Goal: Task Accomplishment & Management: Manage account settings

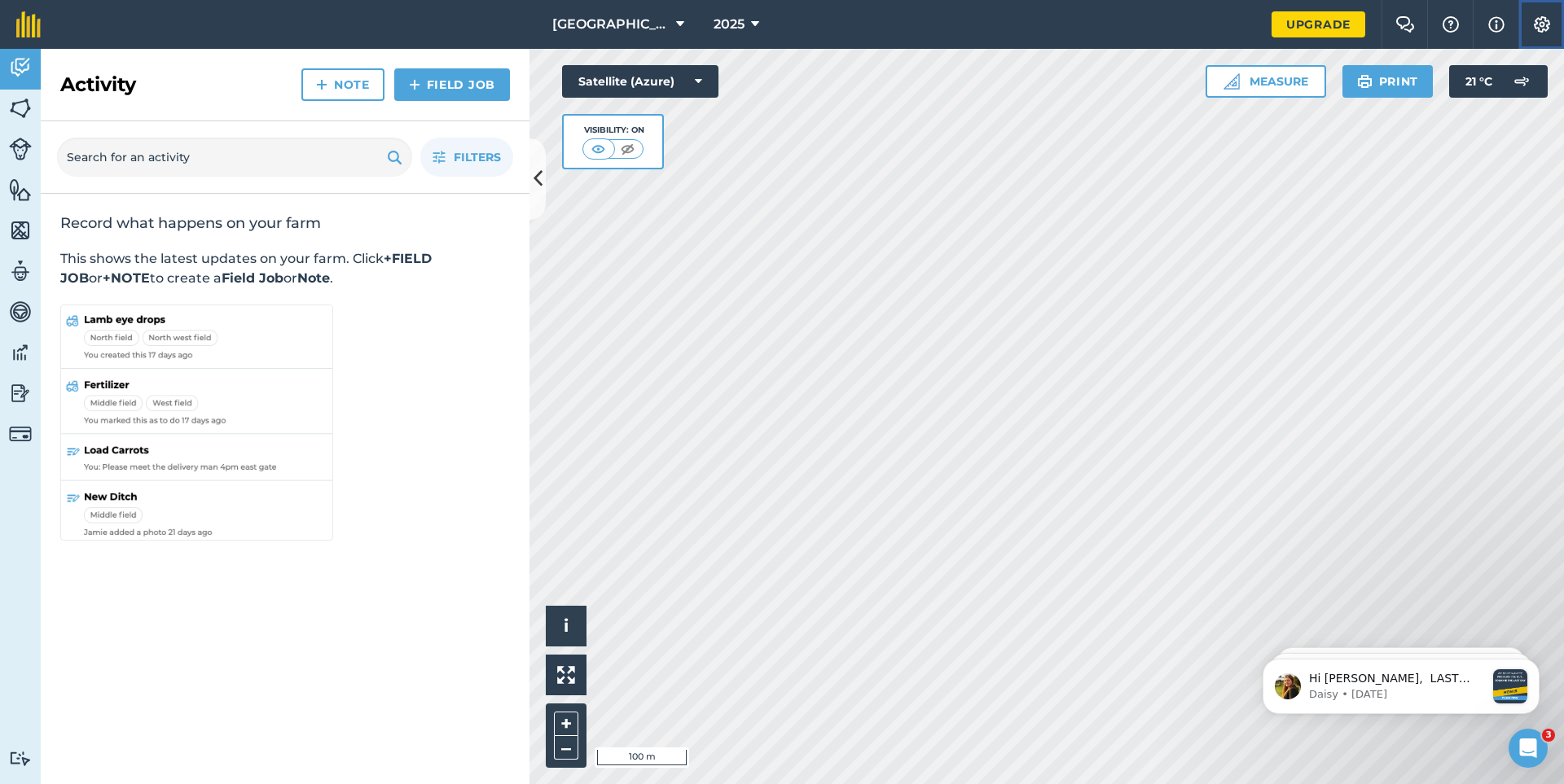
click at [1547, 20] on img at bounding box center [1542, 24] width 19 height 16
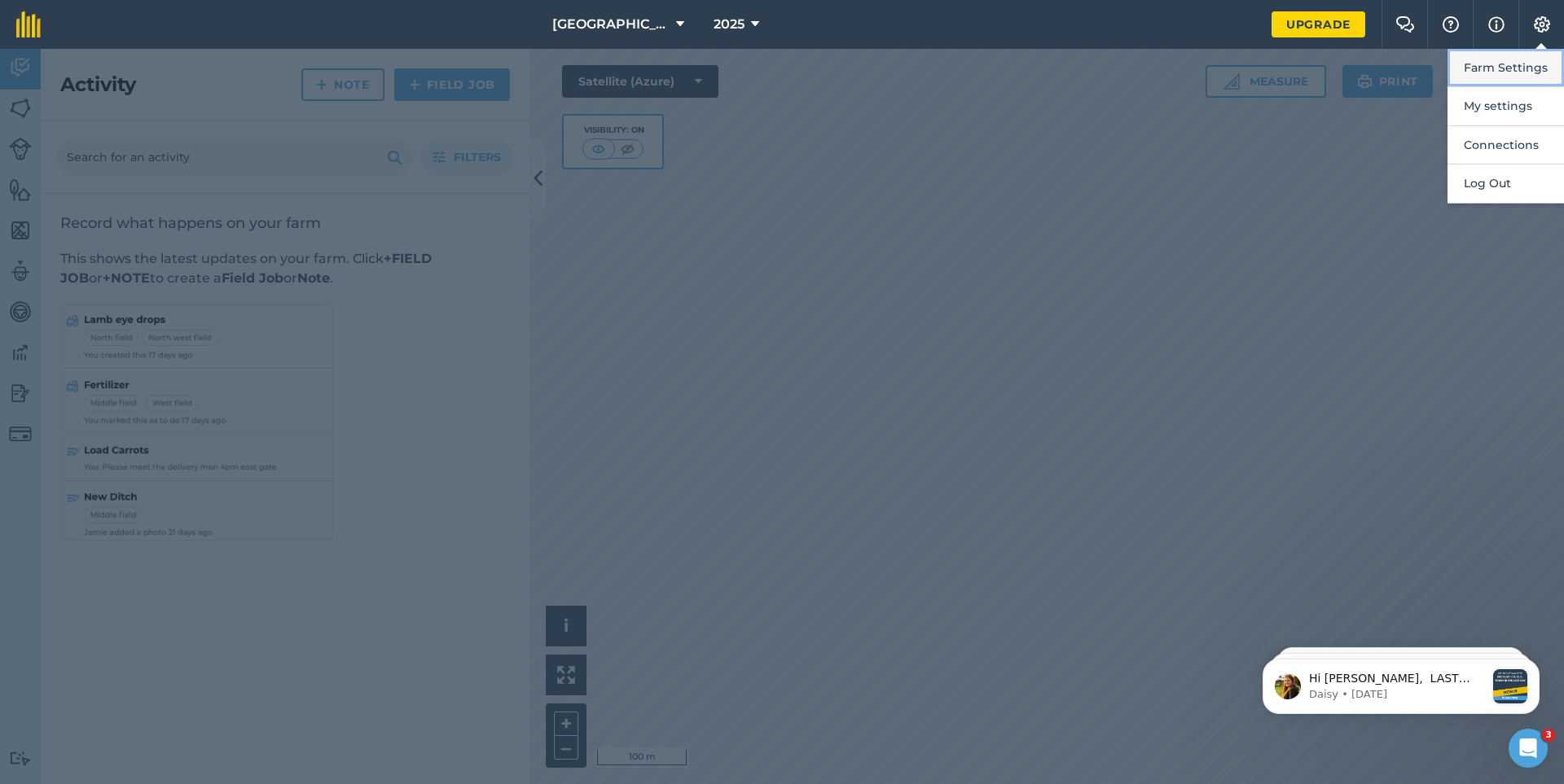
click at [1518, 69] on button "Farm Settings" at bounding box center [1506, 68] width 116 height 39
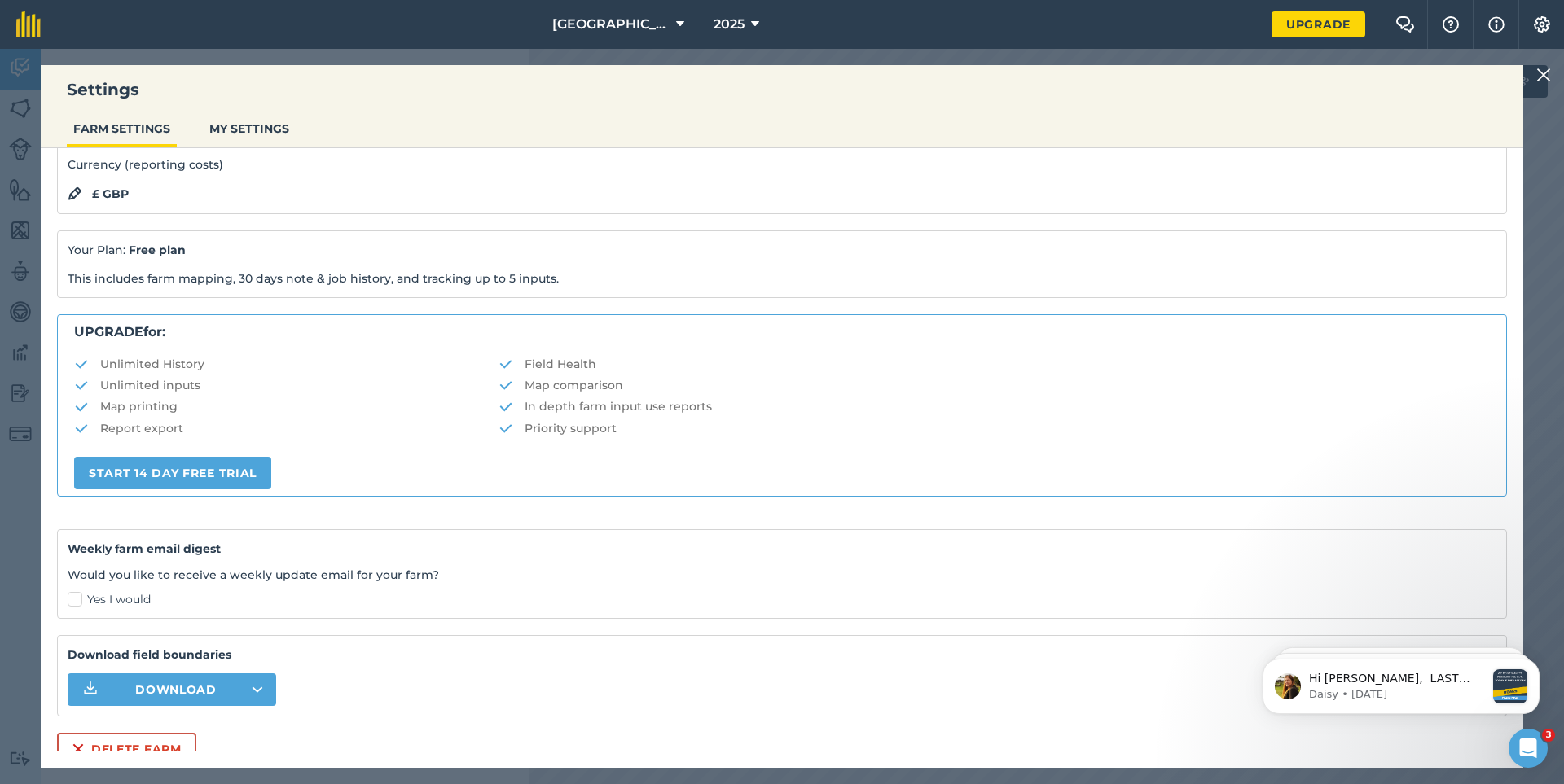
scroll to position [162, 0]
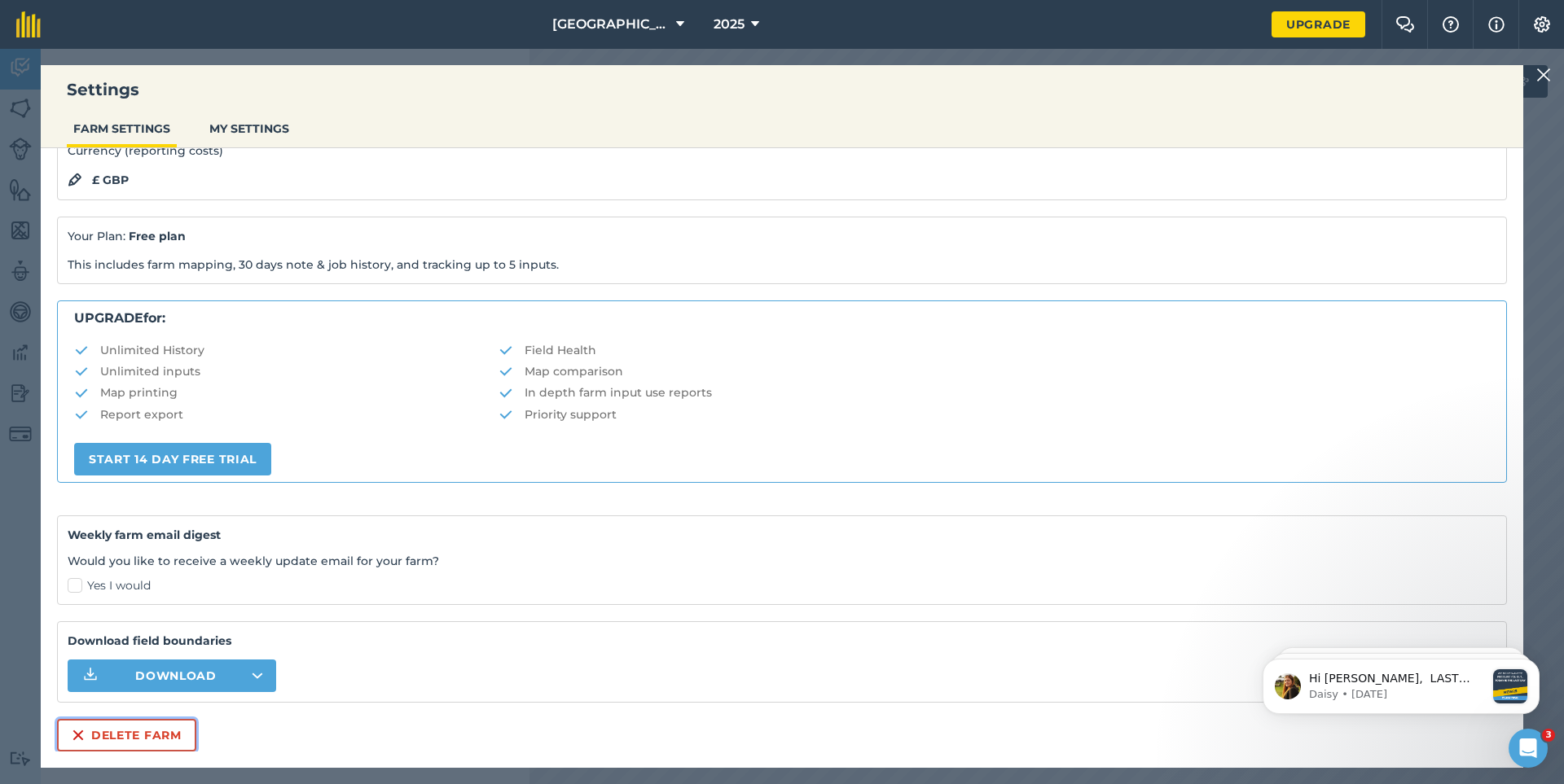
click at [107, 725] on button "Delete farm" at bounding box center [127, 736] width 139 height 33
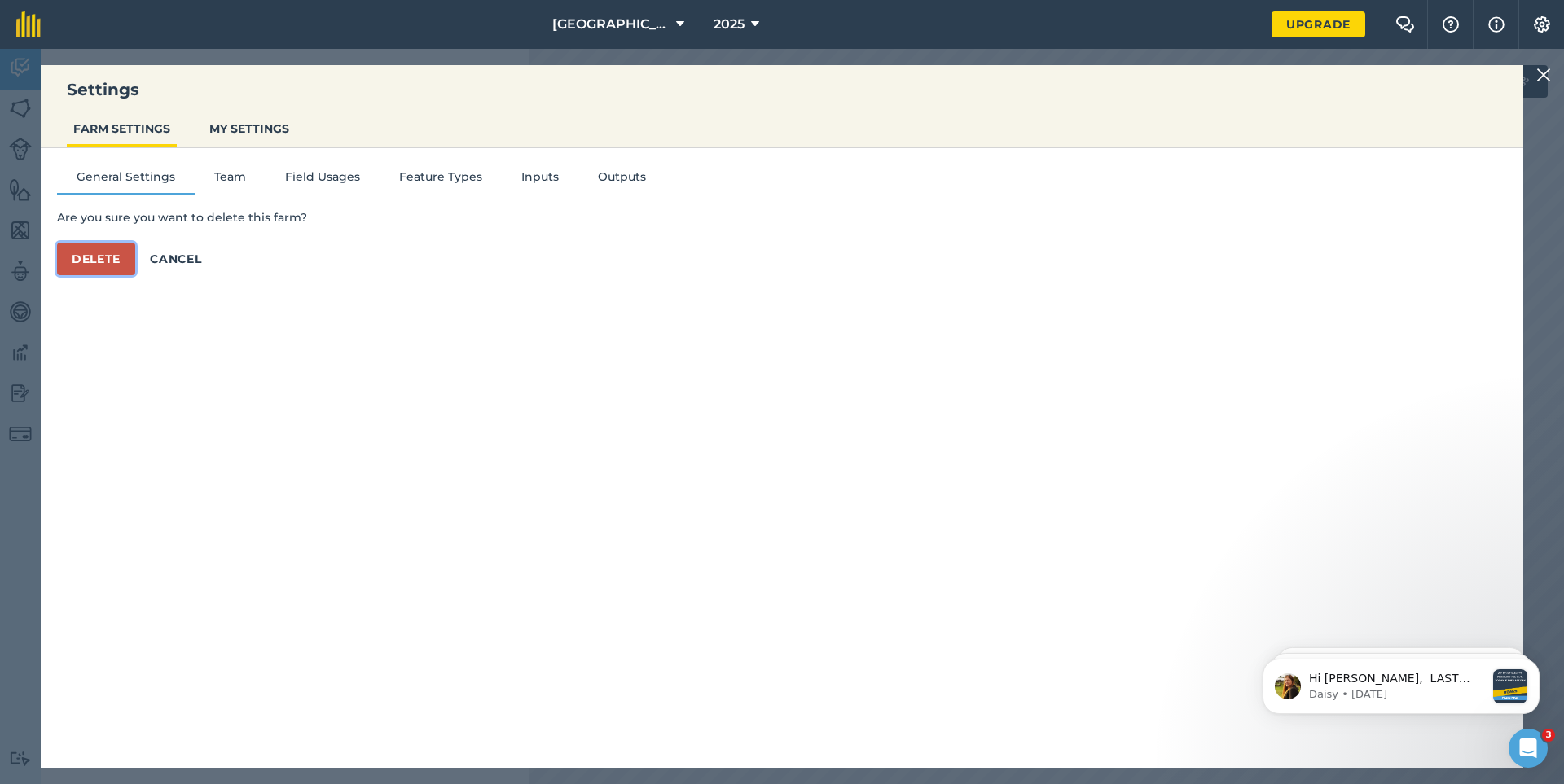
click at [104, 259] on button "Delete" at bounding box center [96, 259] width 78 height 33
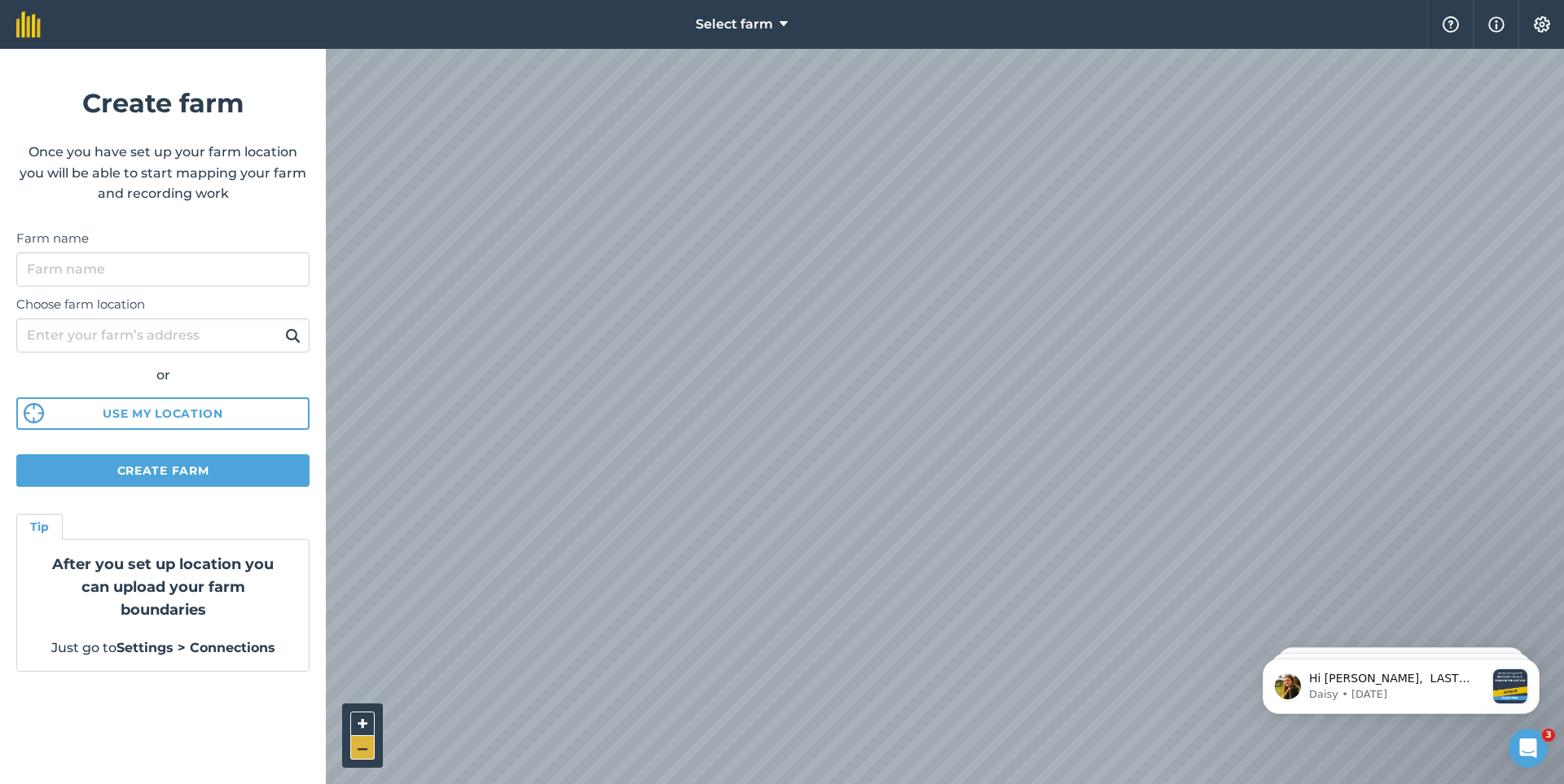
click at [363, 739] on button "–" at bounding box center [362, 747] width 24 height 23
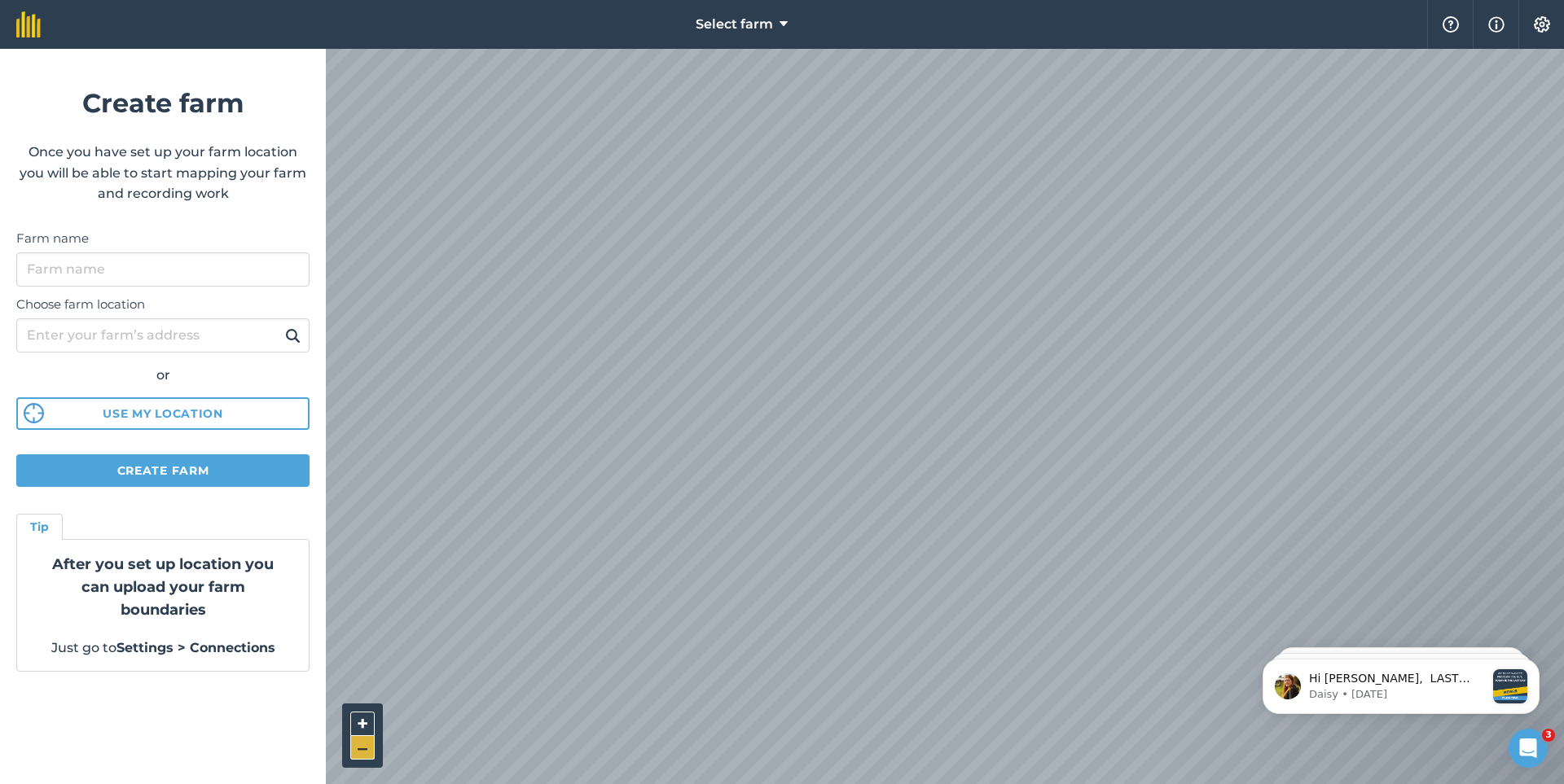
click at [363, 739] on button "–" at bounding box center [362, 747] width 24 height 23
click at [54, 268] on input "Farm name" at bounding box center [163, 269] width 293 height 34
type input "organoponico"
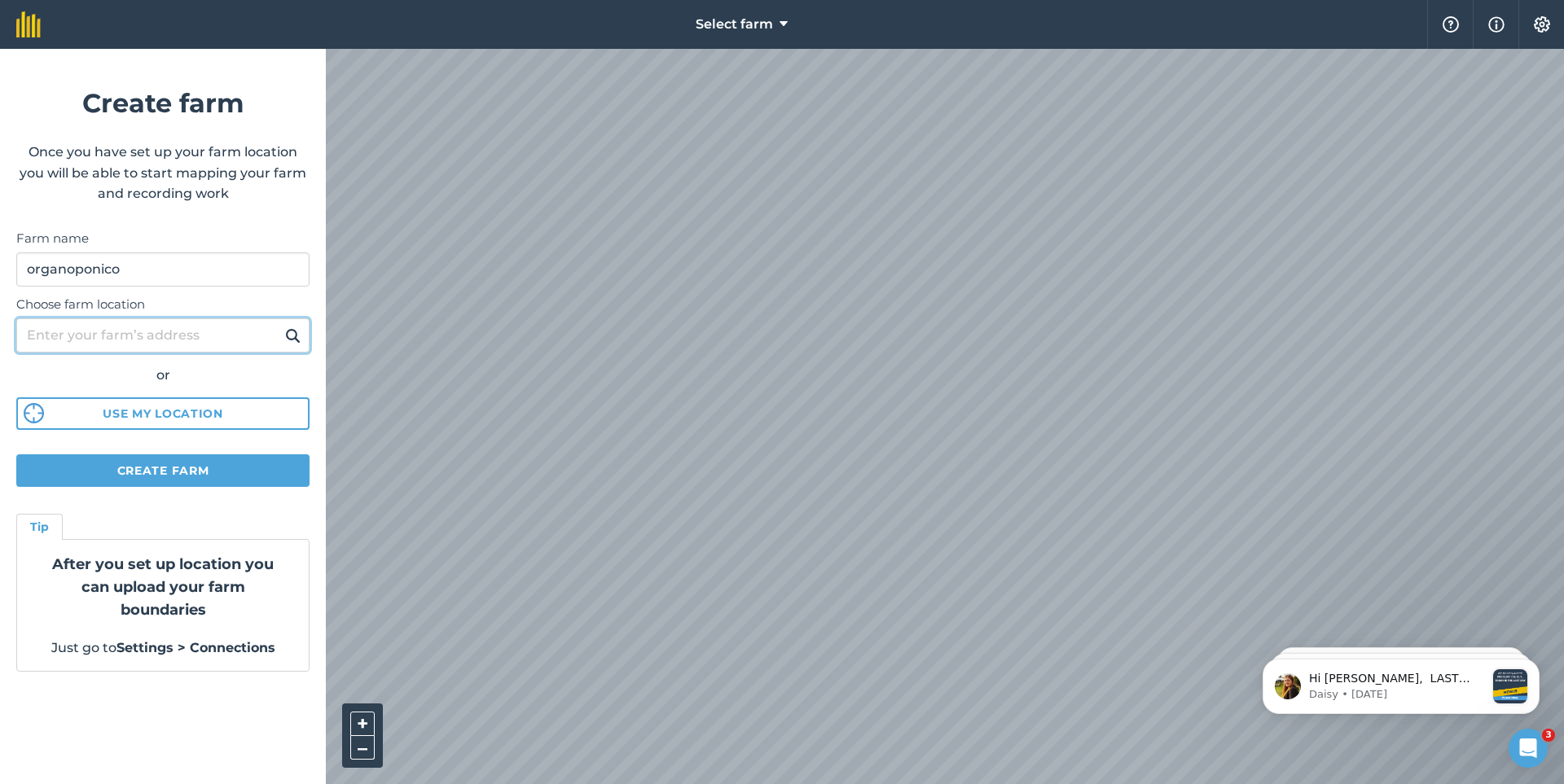
click at [80, 331] on input "Choose farm location" at bounding box center [163, 335] width 293 height 34
type input "[GEOGRAPHIC_DATA]"
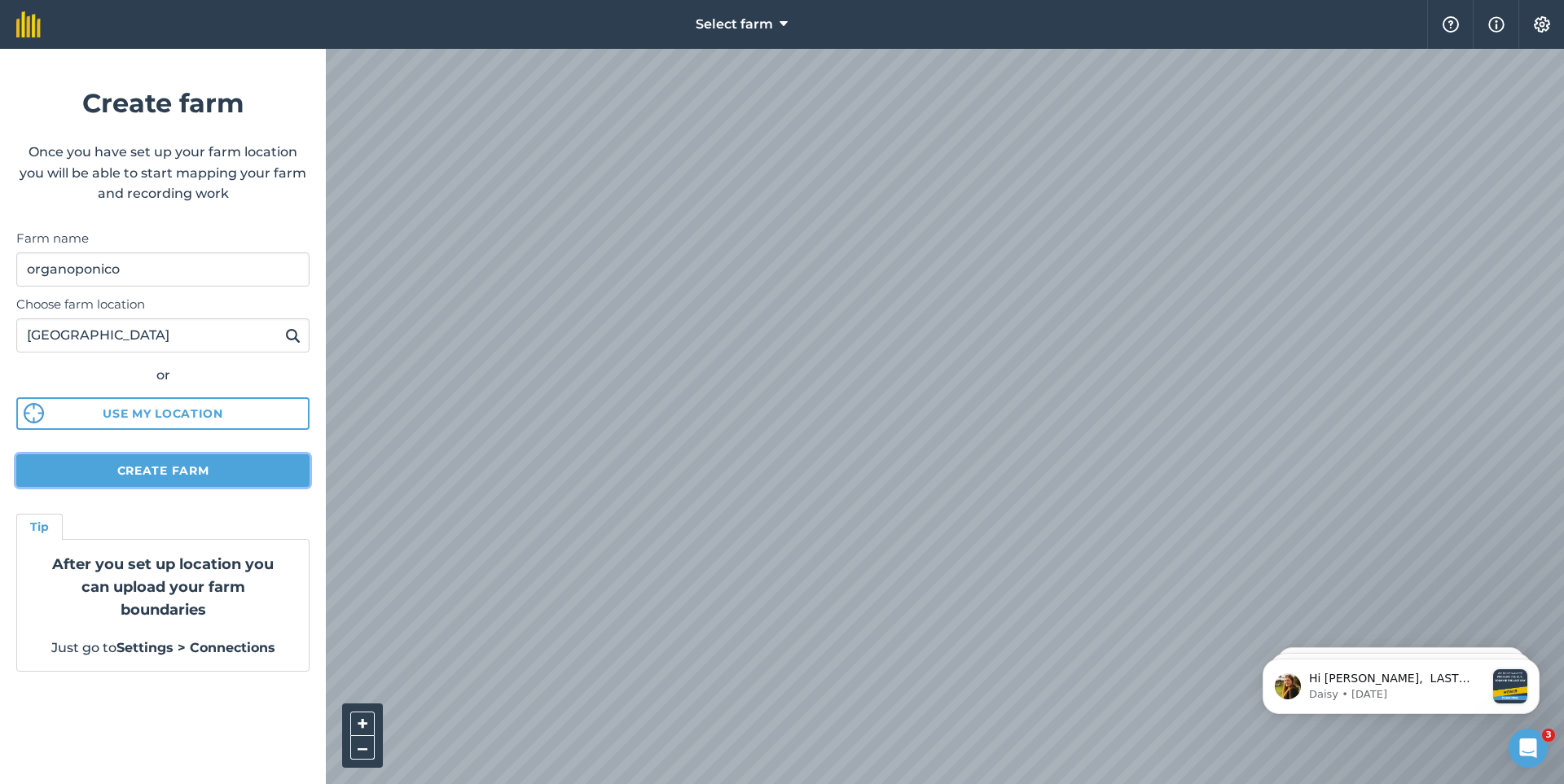
click at [109, 464] on button "Create farm" at bounding box center [163, 470] width 293 height 33
click at [177, 468] on button "Create farm" at bounding box center [163, 470] width 293 height 33
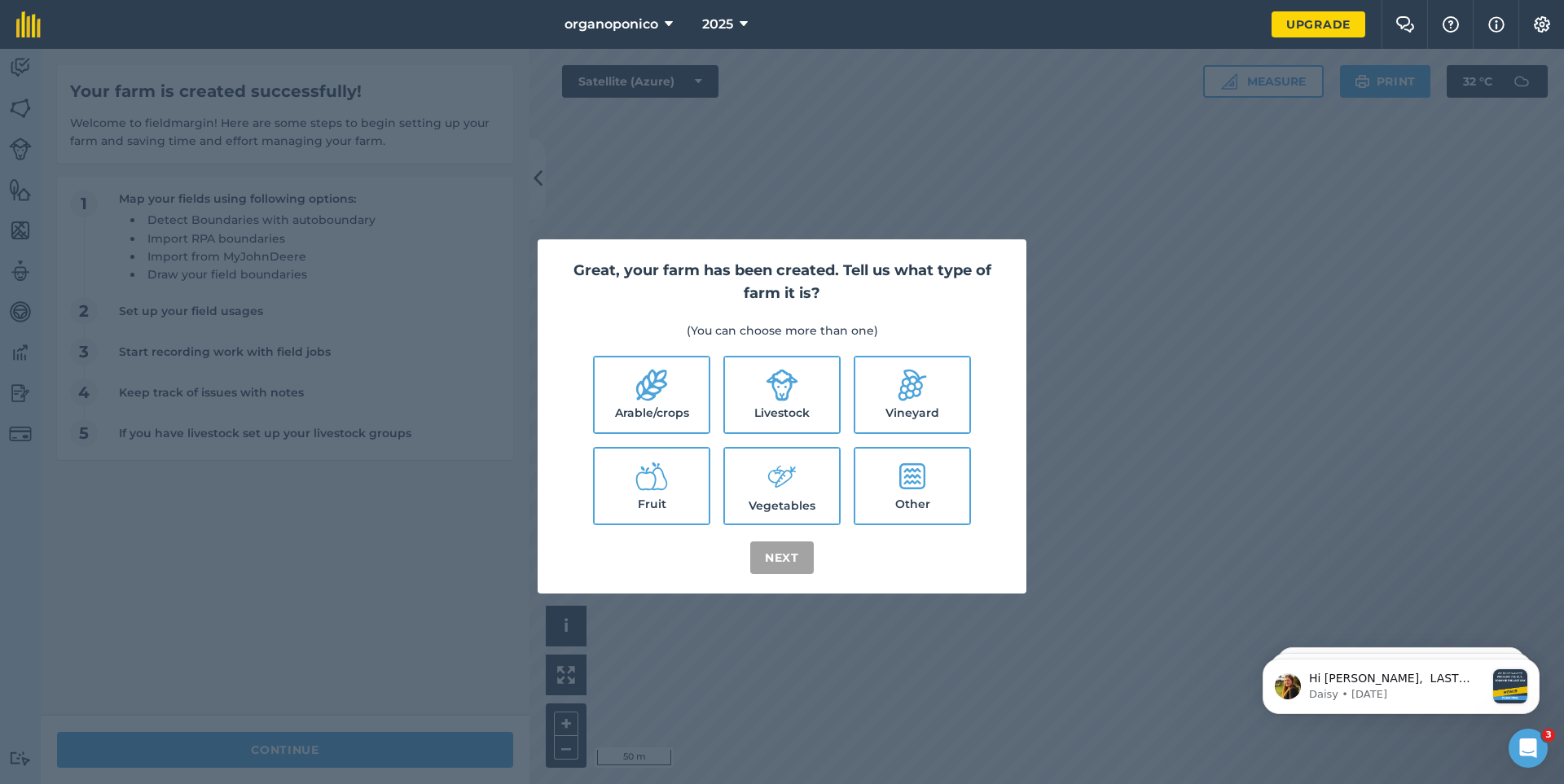
click at [634, 398] on label "Arable/crops" at bounding box center [652, 394] width 114 height 75
checkbox input "true"
click at [766, 560] on button "Next" at bounding box center [782, 558] width 64 height 33
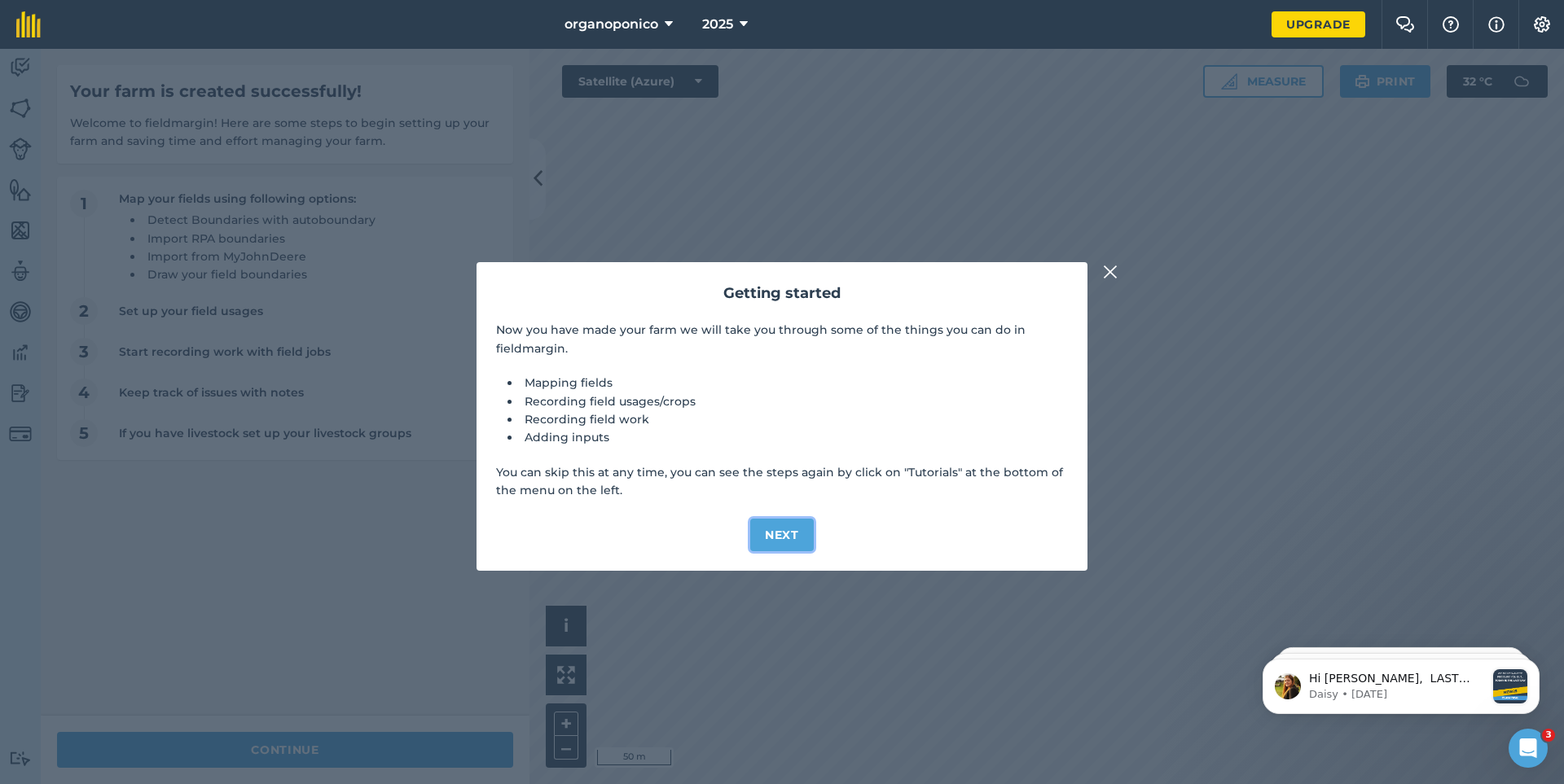
click at [789, 541] on button "Next" at bounding box center [782, 535] width 64 height 33
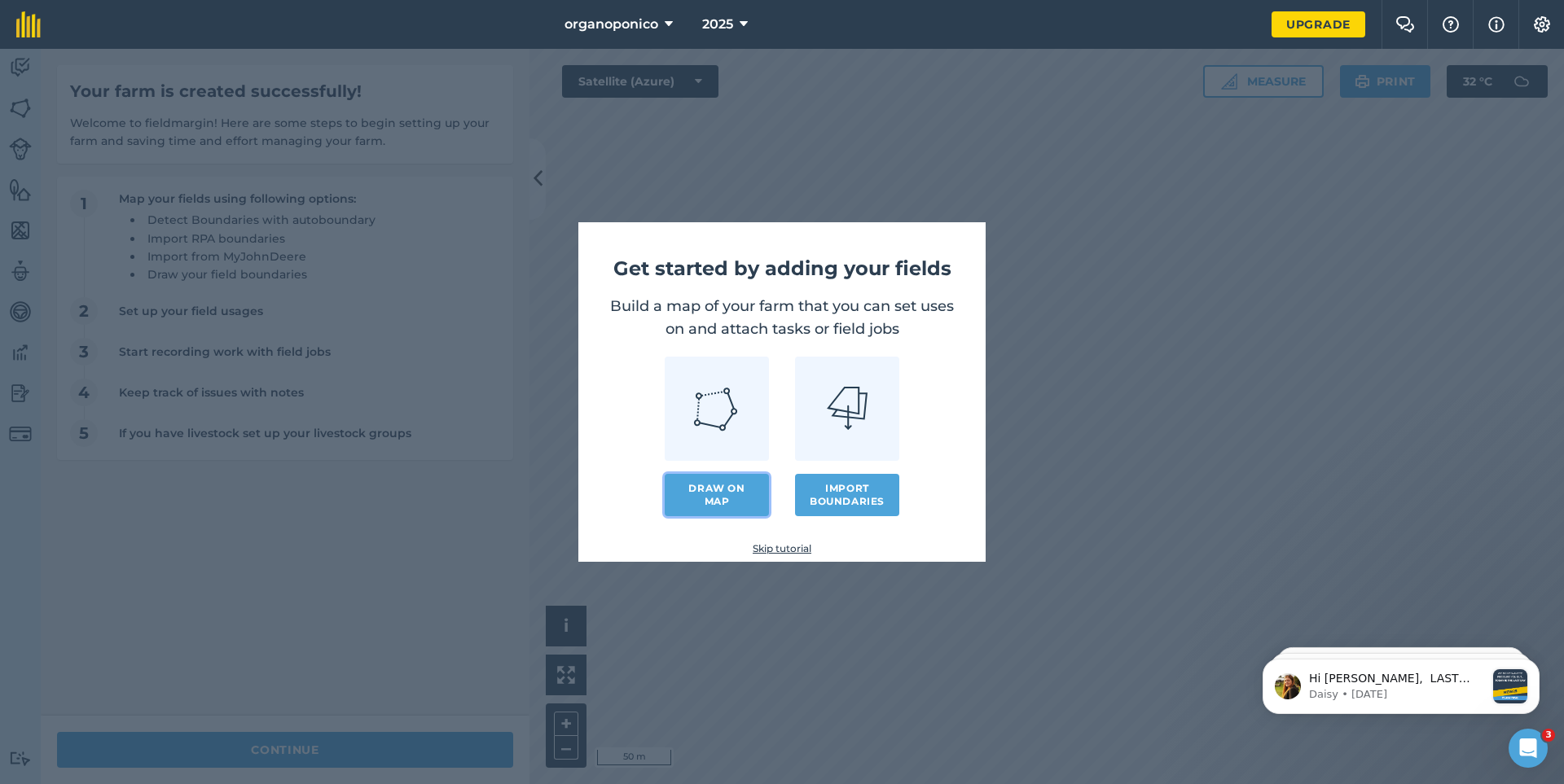
click at [725, 497] on link "Draw on map" at bounding box center [717, 496] width 105 height 43
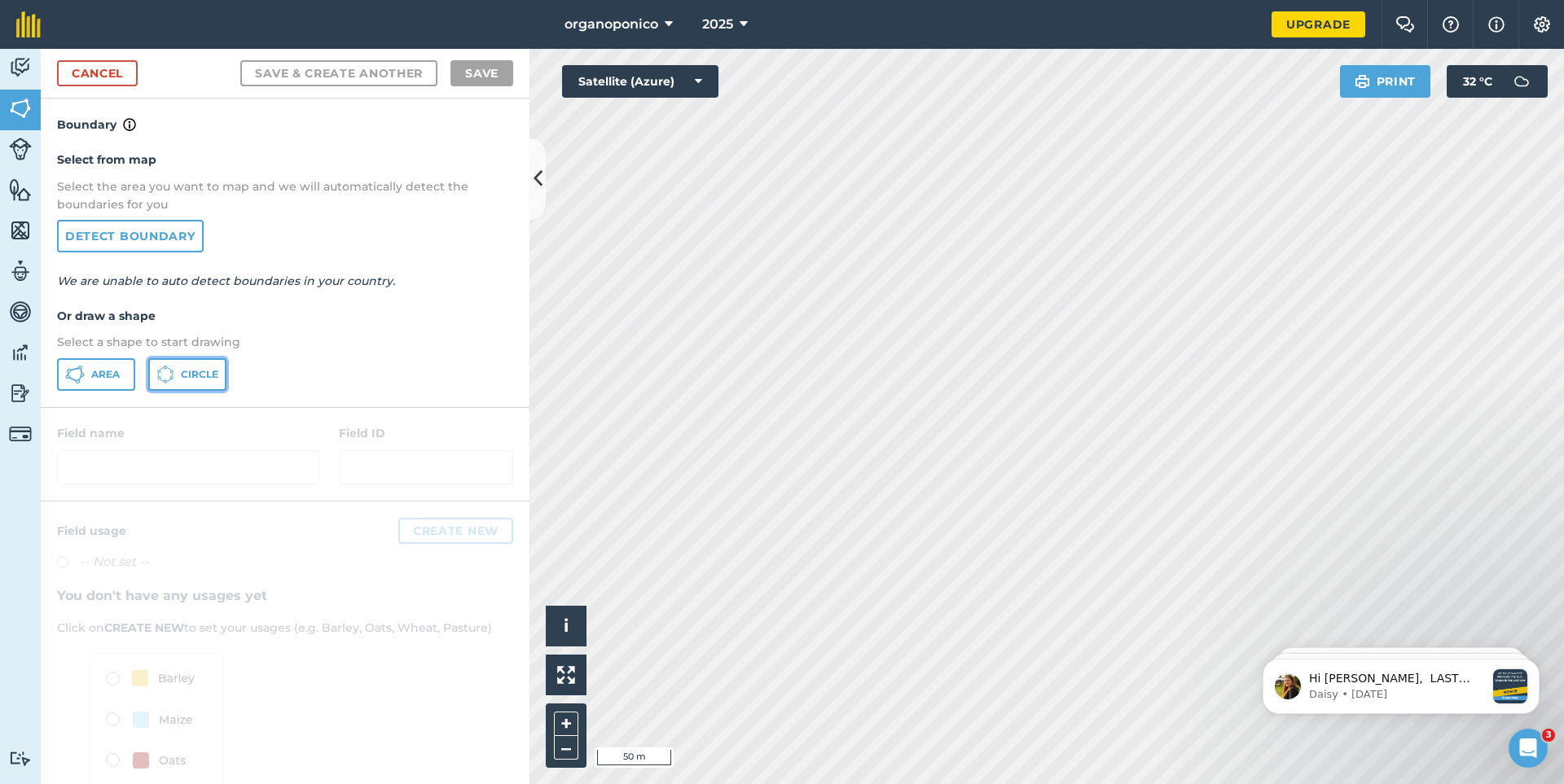
click at [196, 375] on span "Circle" at bounding box center [199, 374] width 38 height 13
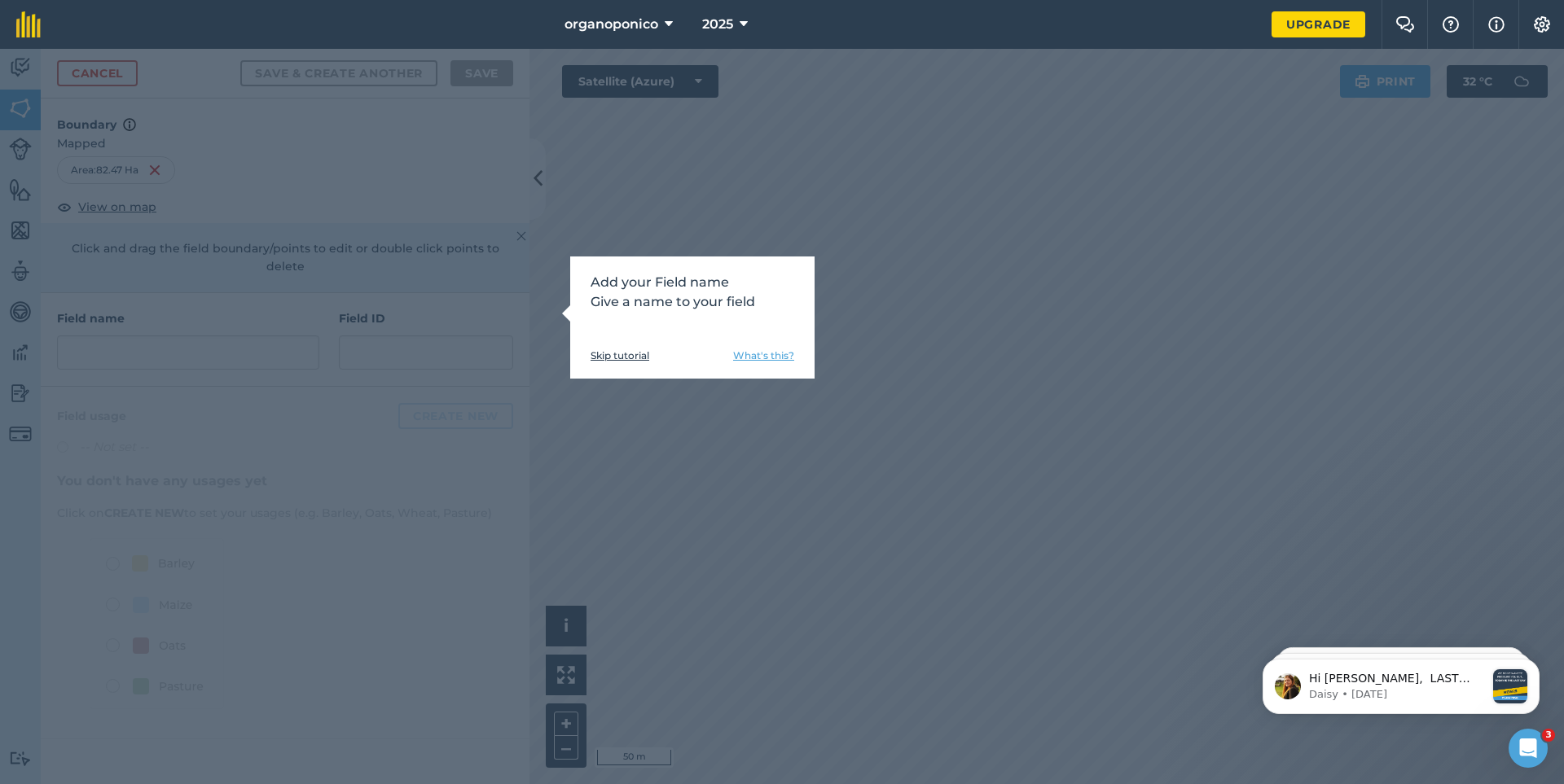
click at [605, 356] on link "Skip tutorial" at bounding box center [620, 355] width 59 height 13
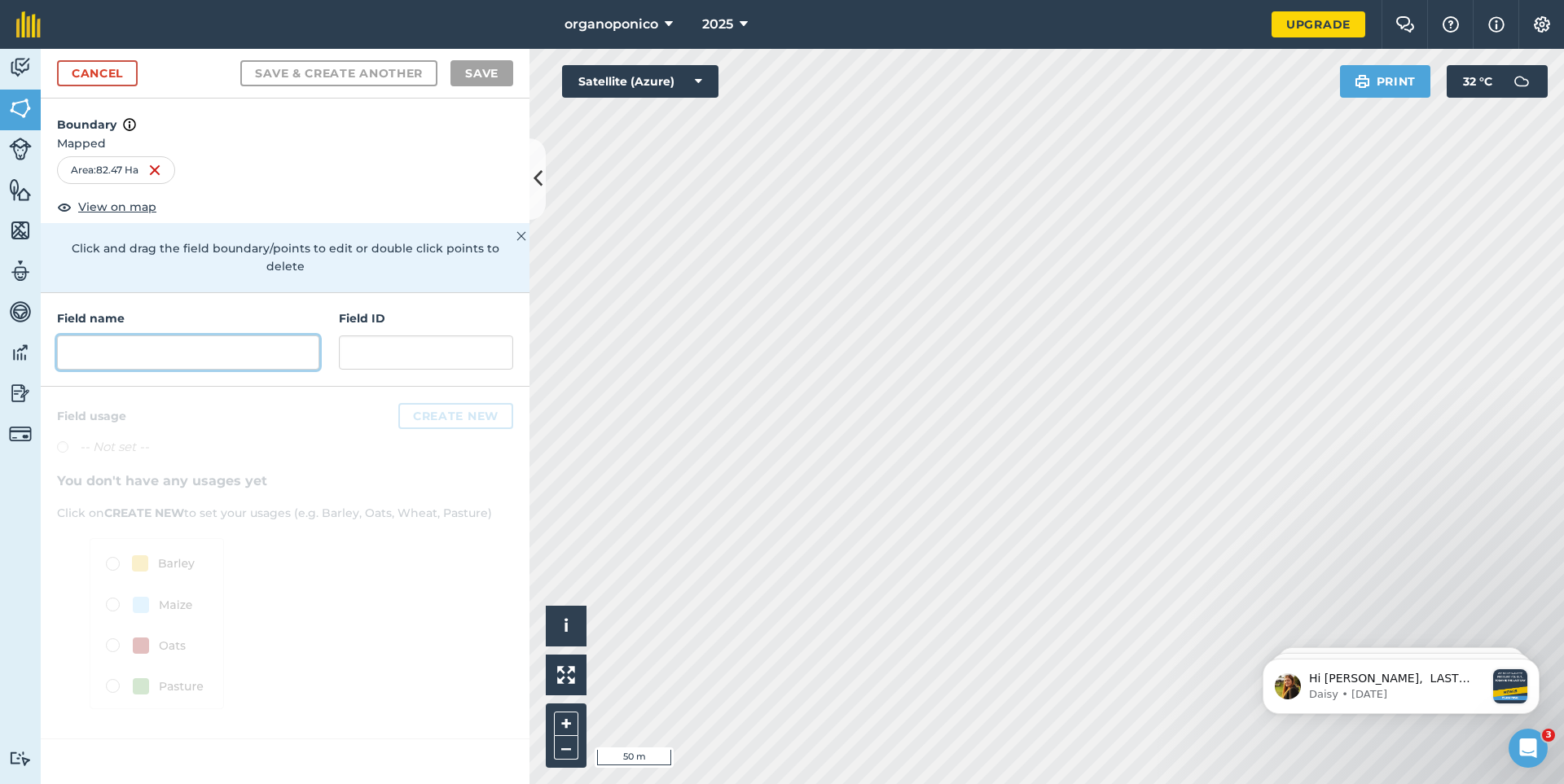
click at [146, 336] on input "text" at bounding box center [188, 352] width 262 height 34
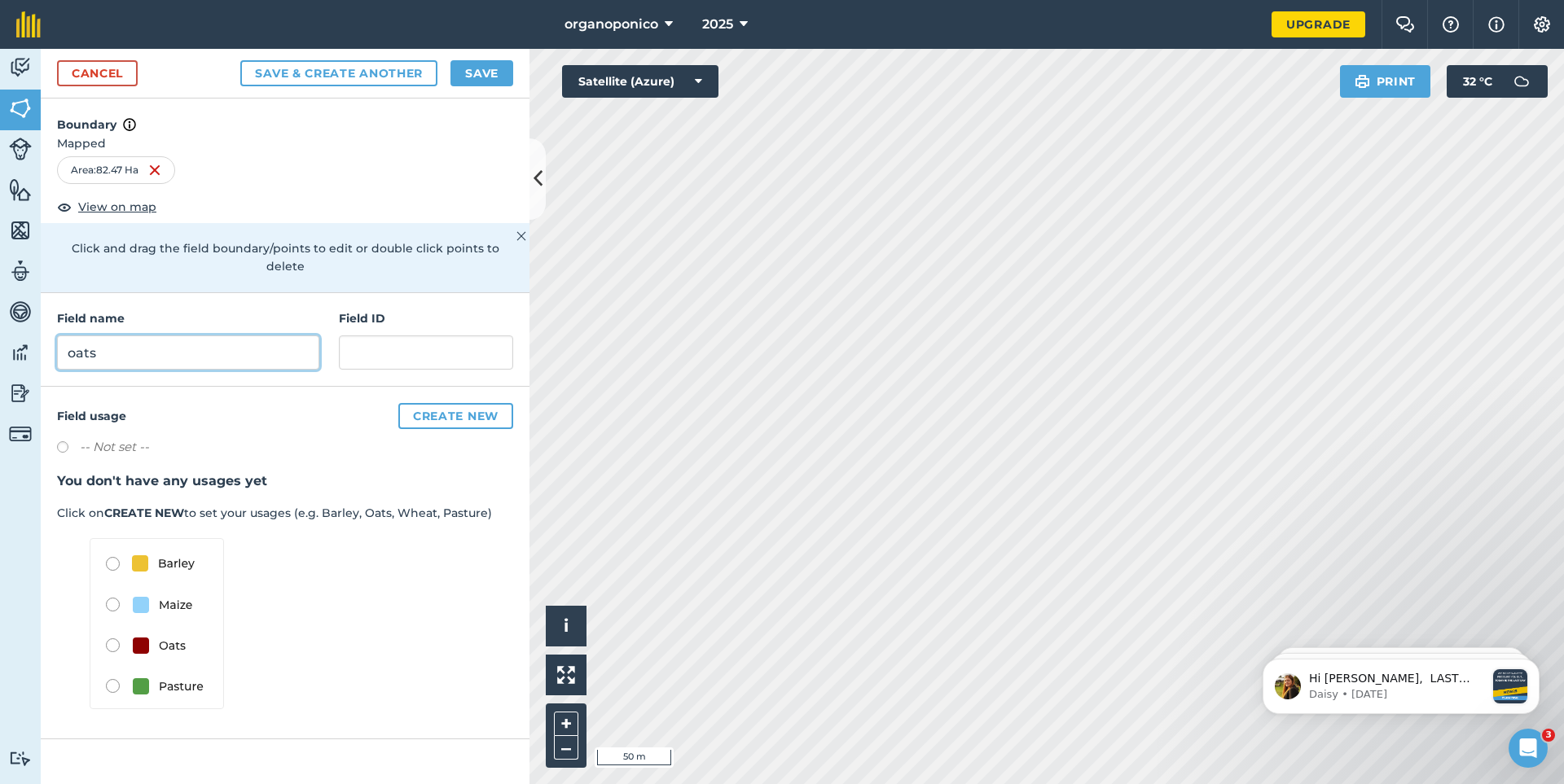
type input "oats"
click at [449, 403] on button "Create new" at bounding box center [455, 415] width 115 height 26
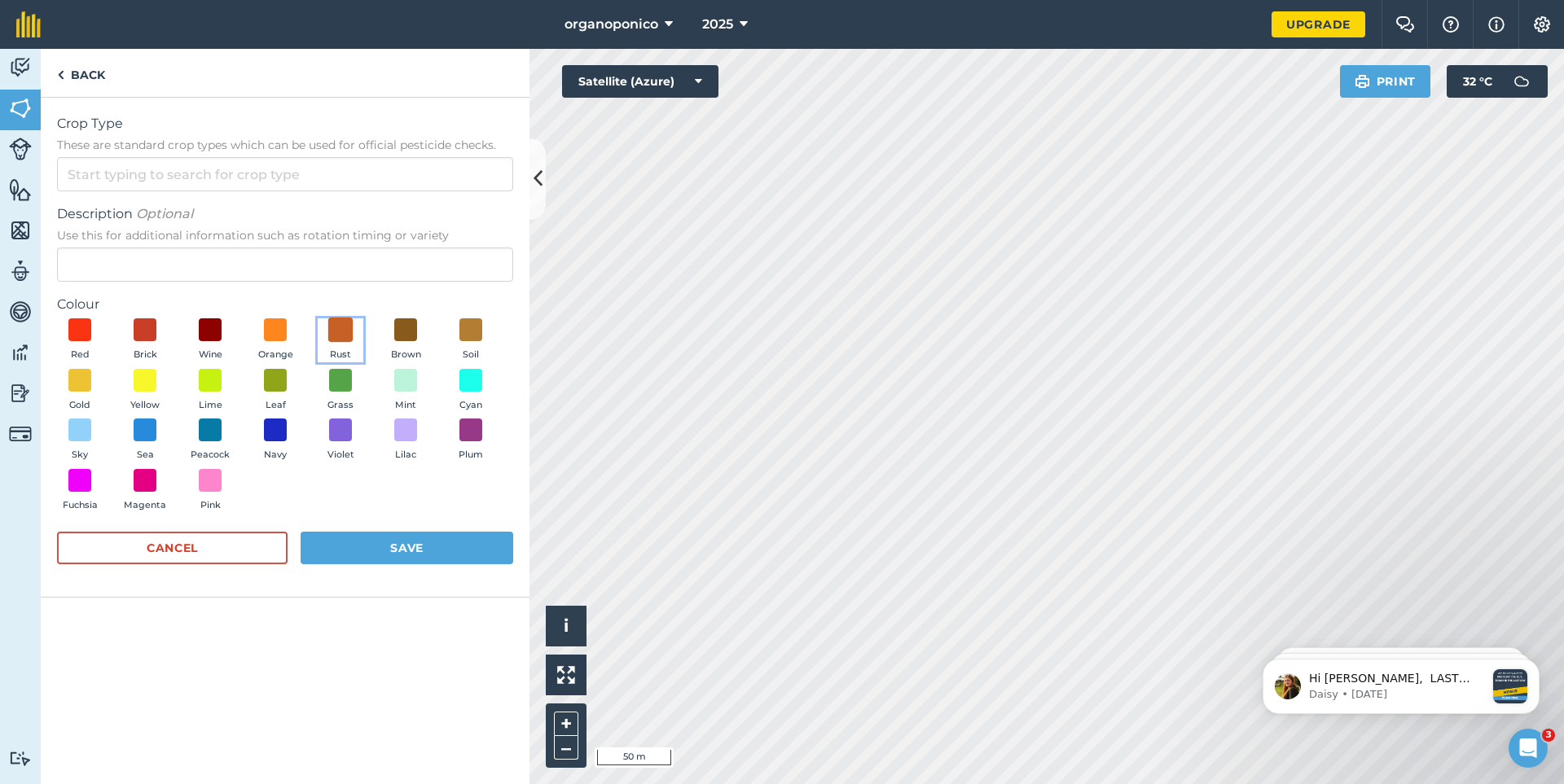
click at [341, 331] on span at bounding box center [341, 330] width 25 height 25
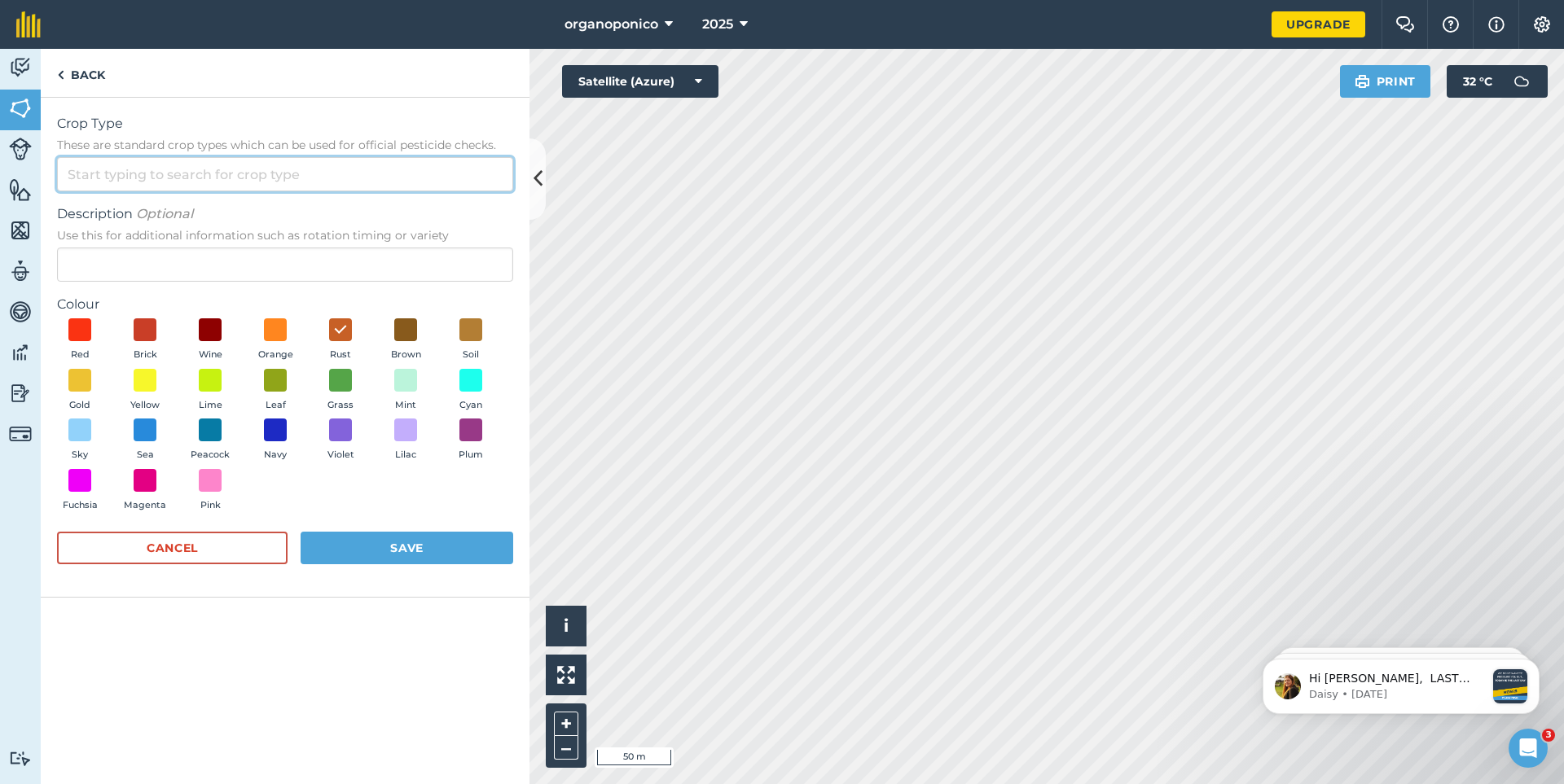
click at [150, 185] on input "Crop Type These are standard crop types which can be used for official pesticid…" at bounding box center [285, 173] width 456 height 34
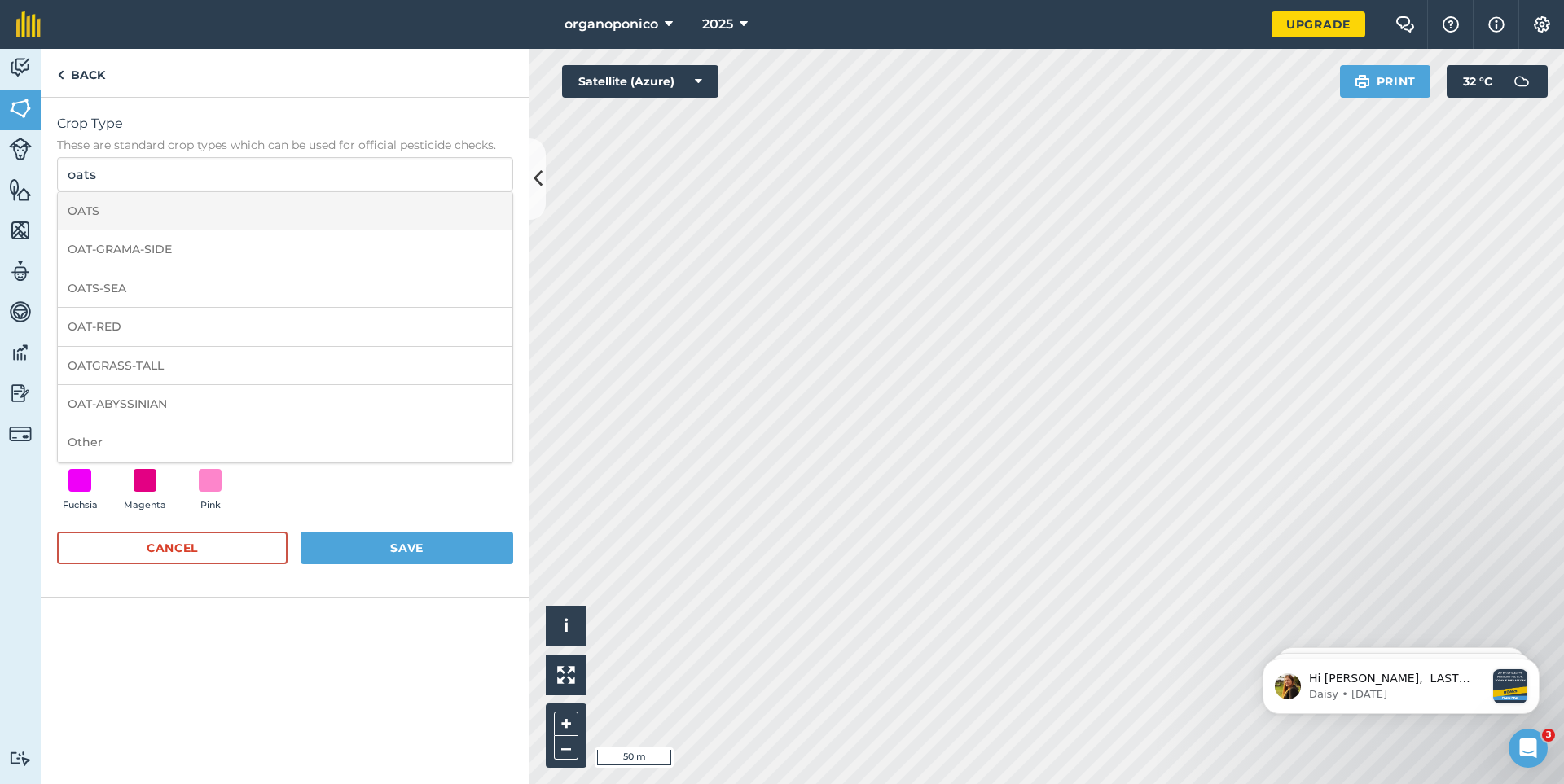
click at [111, 212] on li "OATS" at bounding box center [285, 212] width 454 height 39
type input "OATS"
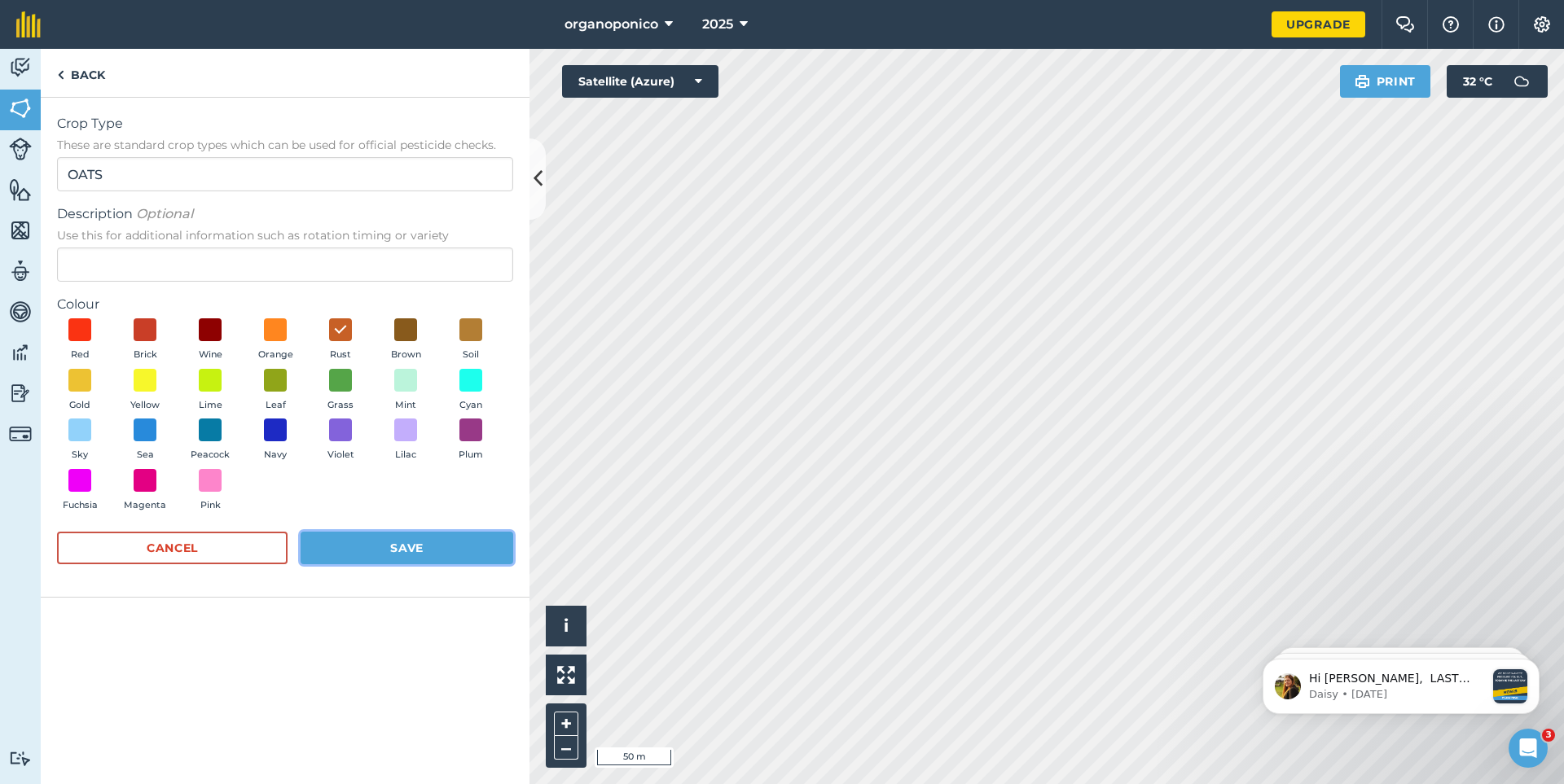
click at [400, 546] on button "Save" at bounding box center [407, 548] width 213 height 33
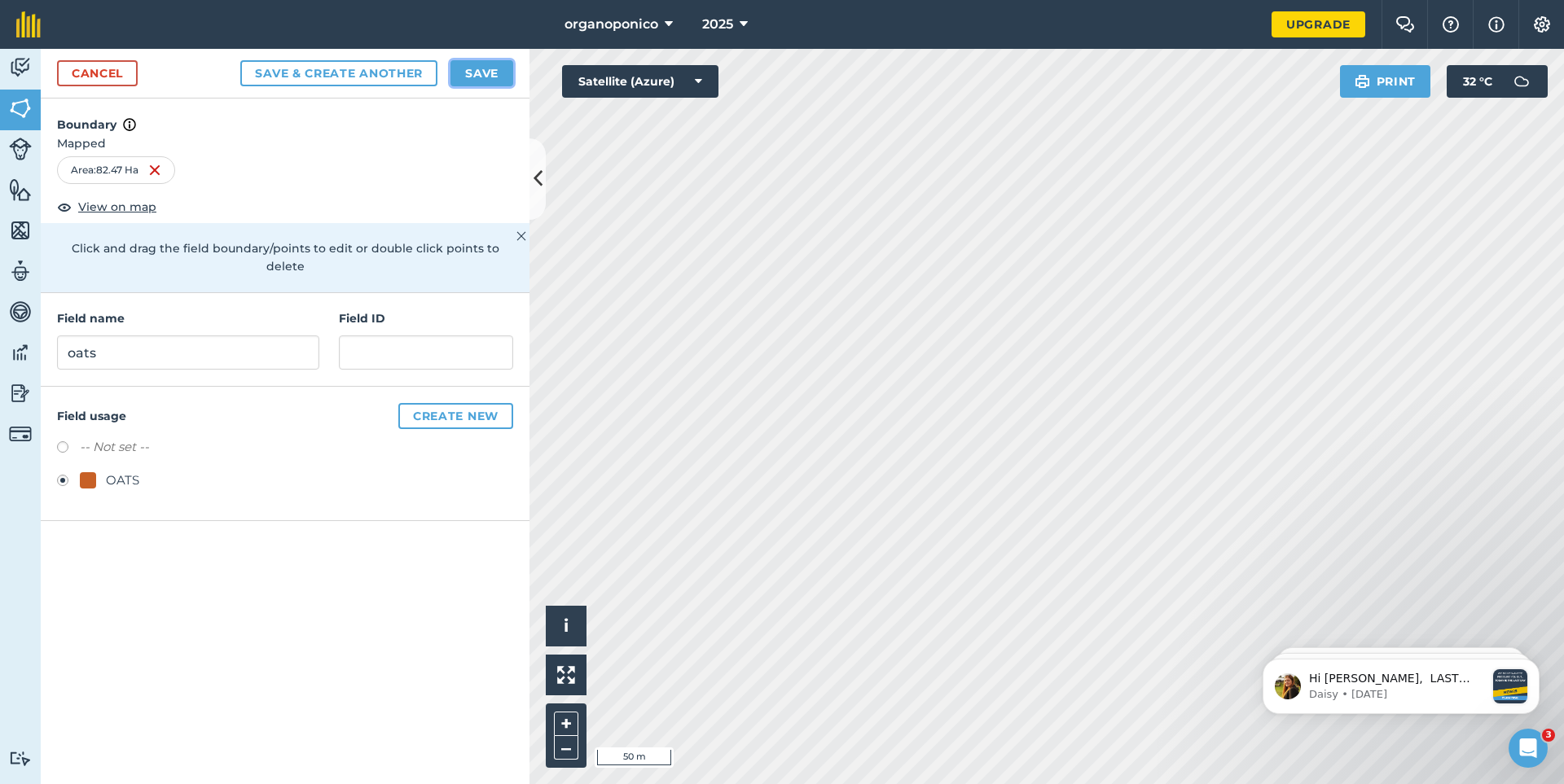
click at [476, 76] on button "Save" at bounding box center [481, 73] width 63 height 26
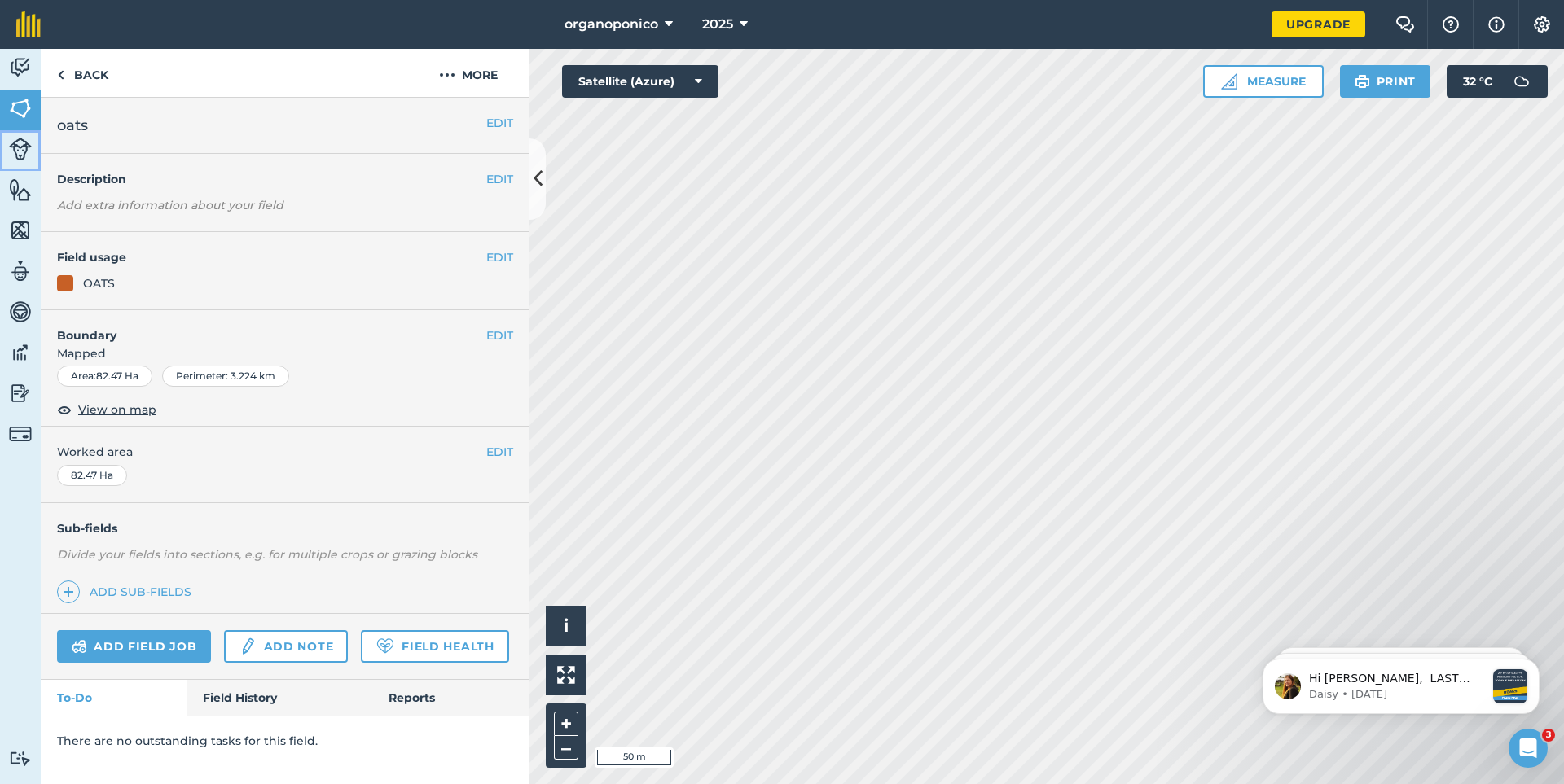
click at [10, 151] on img at bounding box center [20, 149] width 23 height 23
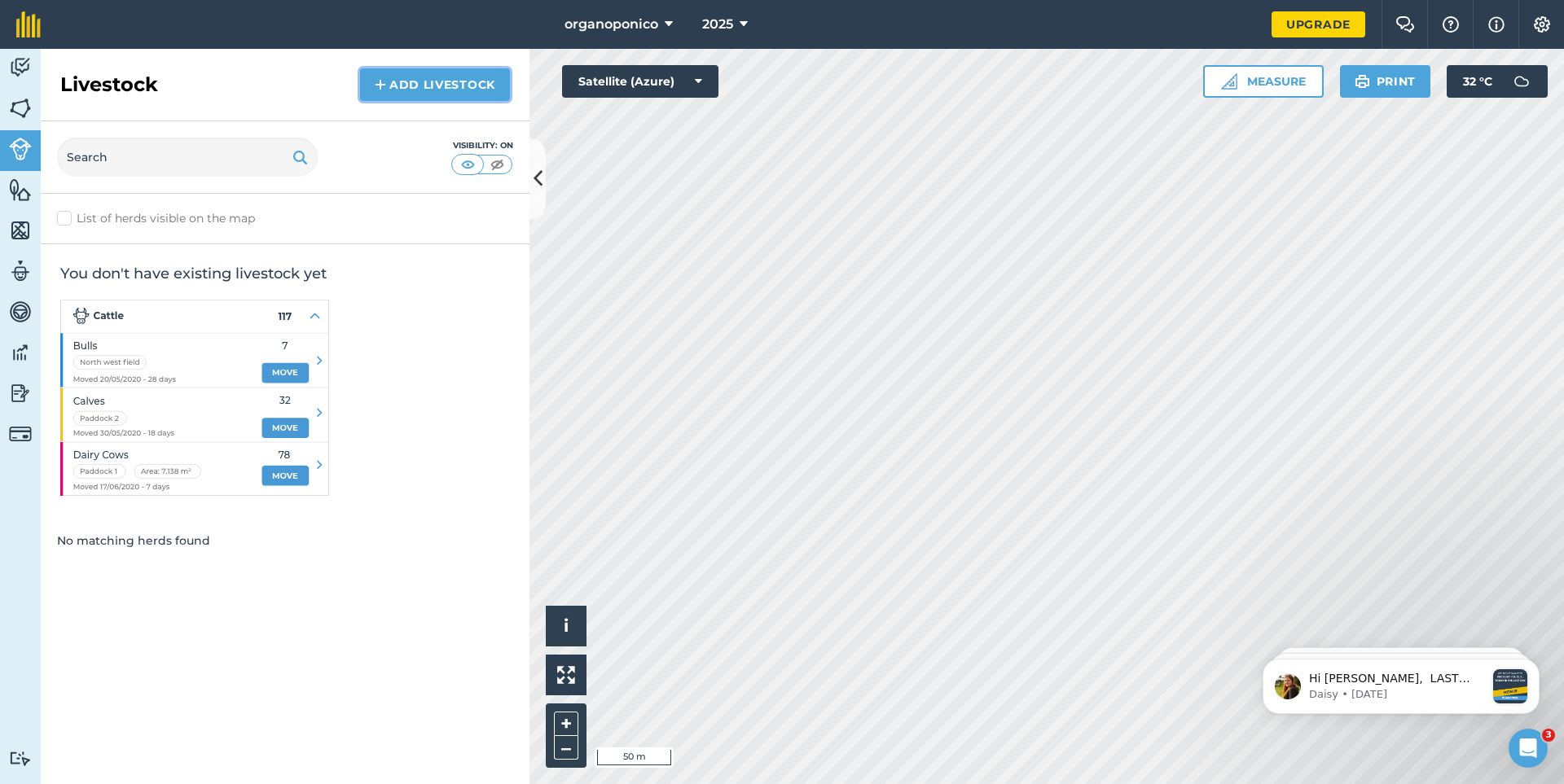
click at [399, 84] on link "Add Livestock" at bounding box center [435, 85] width 150 height 33
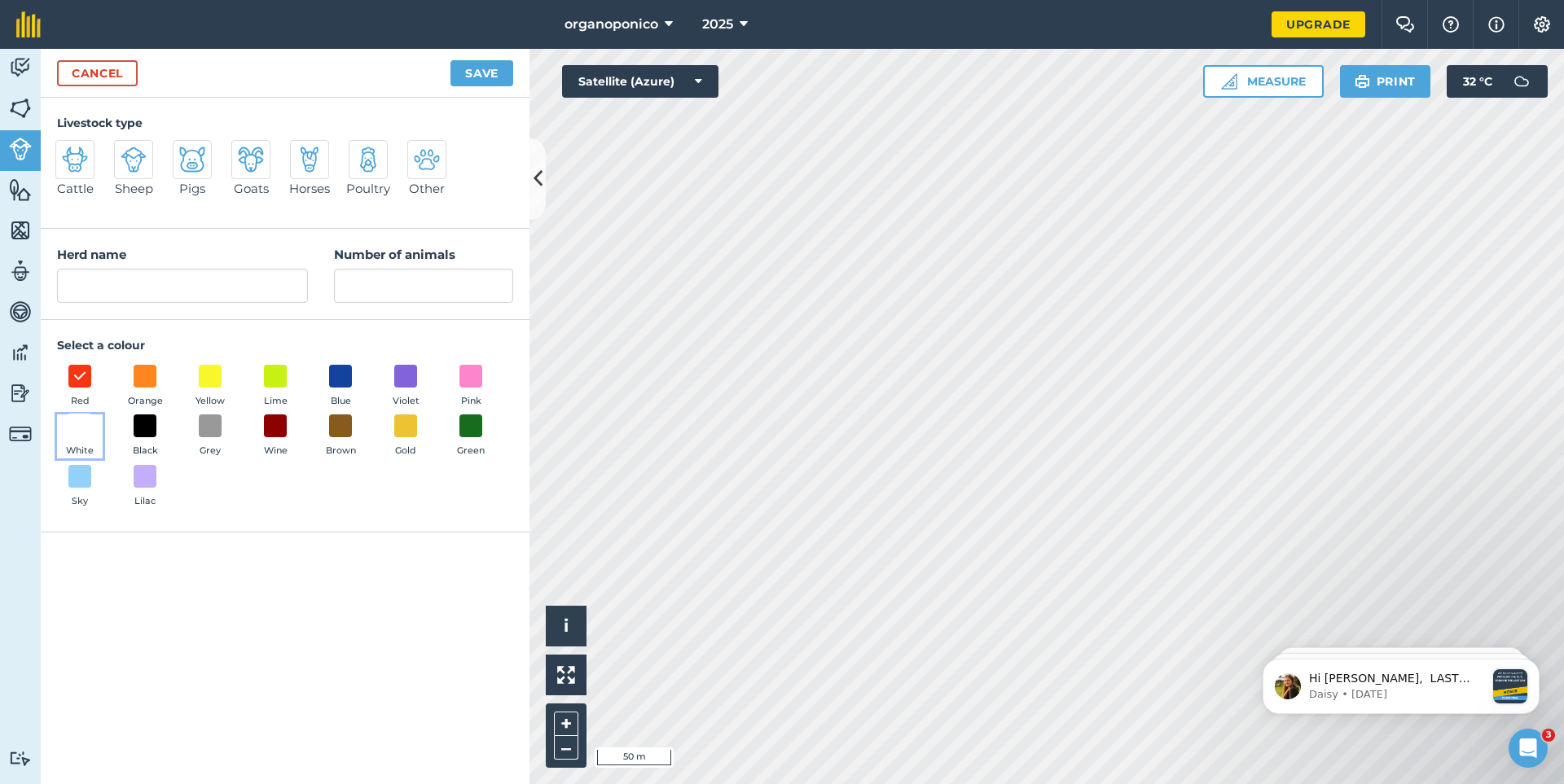
click at [83, 418] on span at bounding box center [80, 426] width 25 height 25
click at [113, 289] on input "Herd name" at bounding box center [182, 286] width 251 height 34
type input "houstion"
click at [394, 286] on input "Number of animals" at bounding box center [423, 286] width 179 height 34
type input "45"
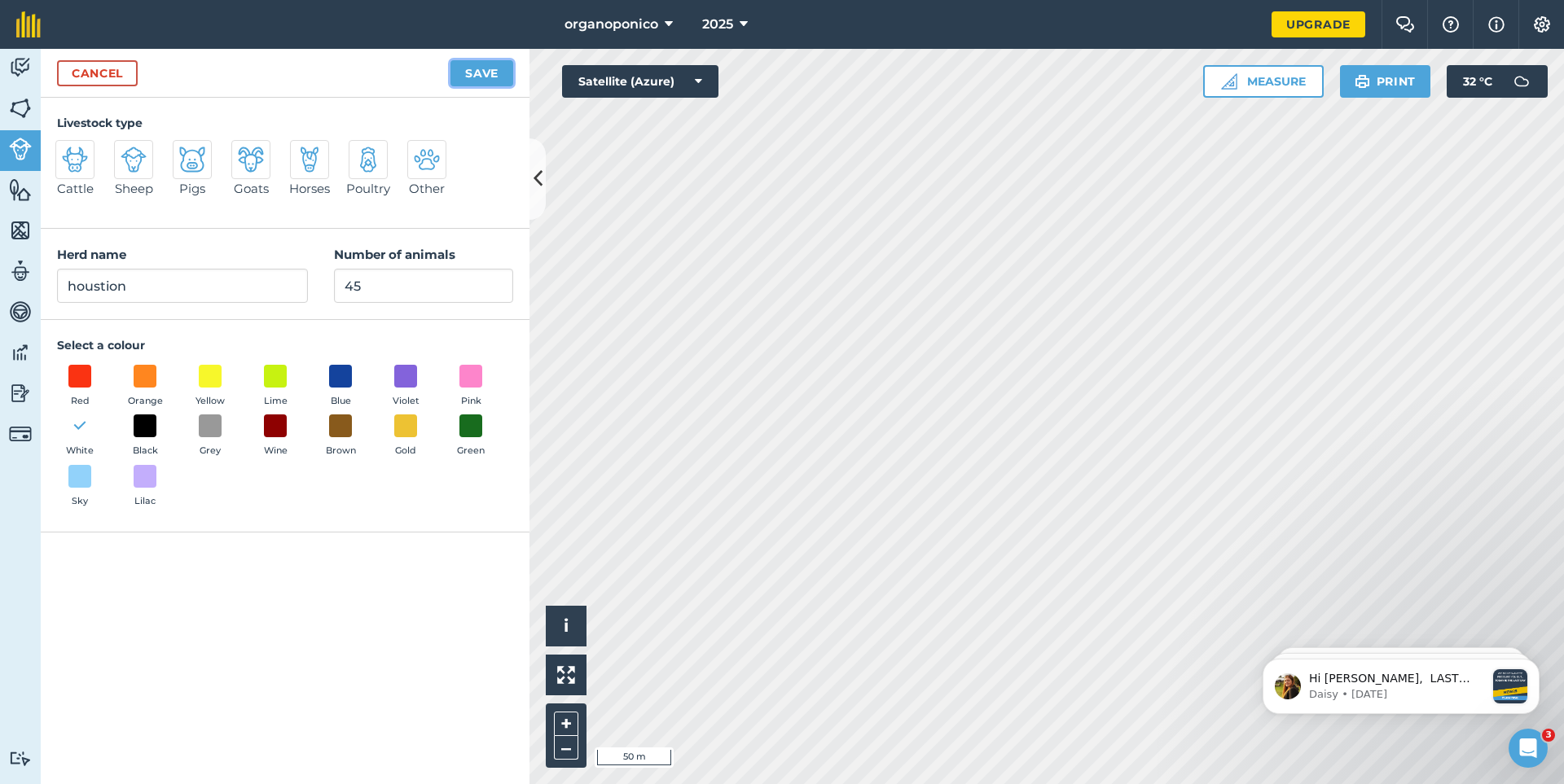
click at [470, 72] on button "Save" at bounding box center [481, 73] width 63 height 26
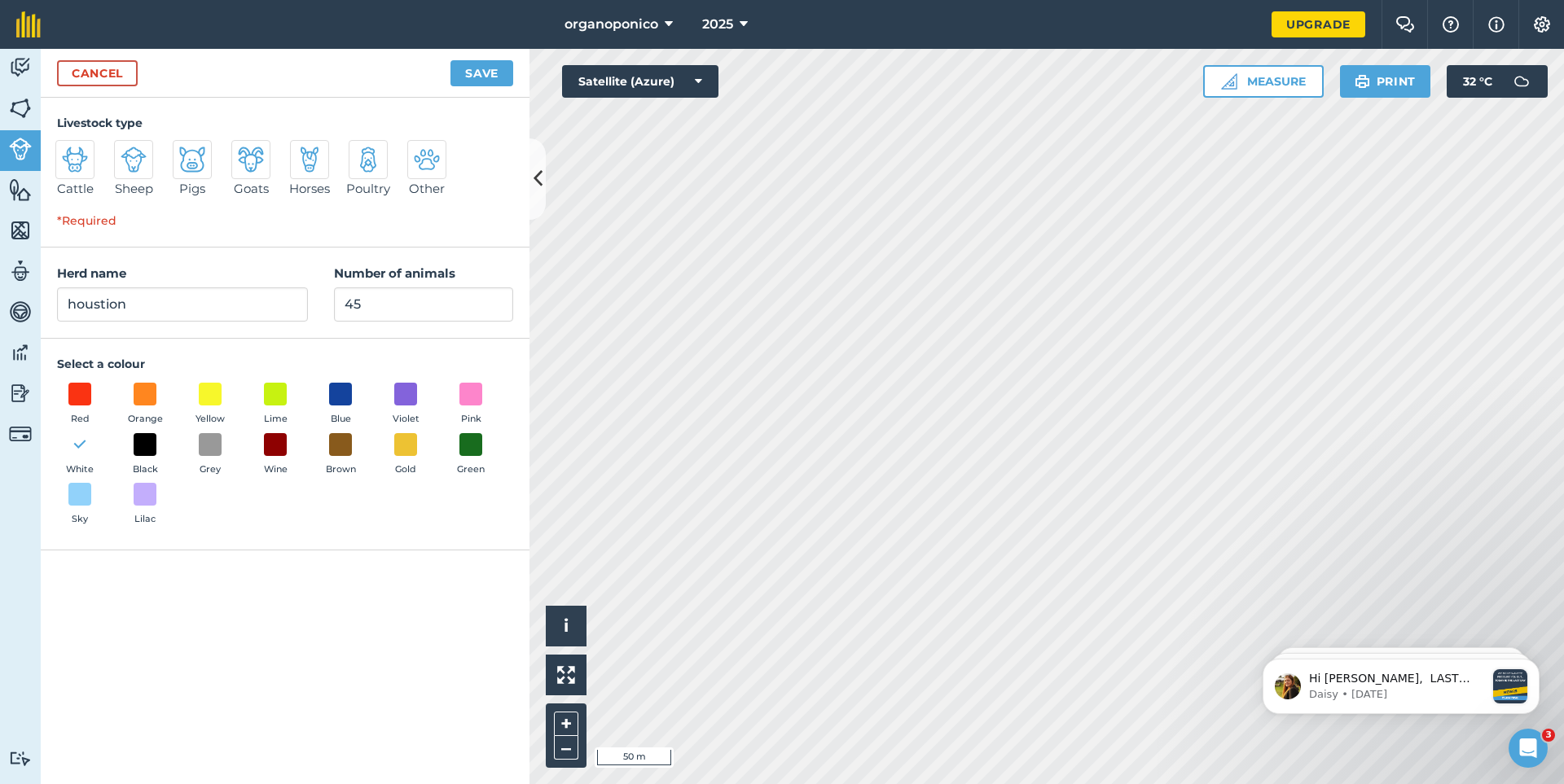
click at [69, 168] on img at bounding box center [75, 159] width 26 height 26
click at [68, 151] on input "Cattle" at bounding box center [62, 145] width 11 height 11
radio input "true"
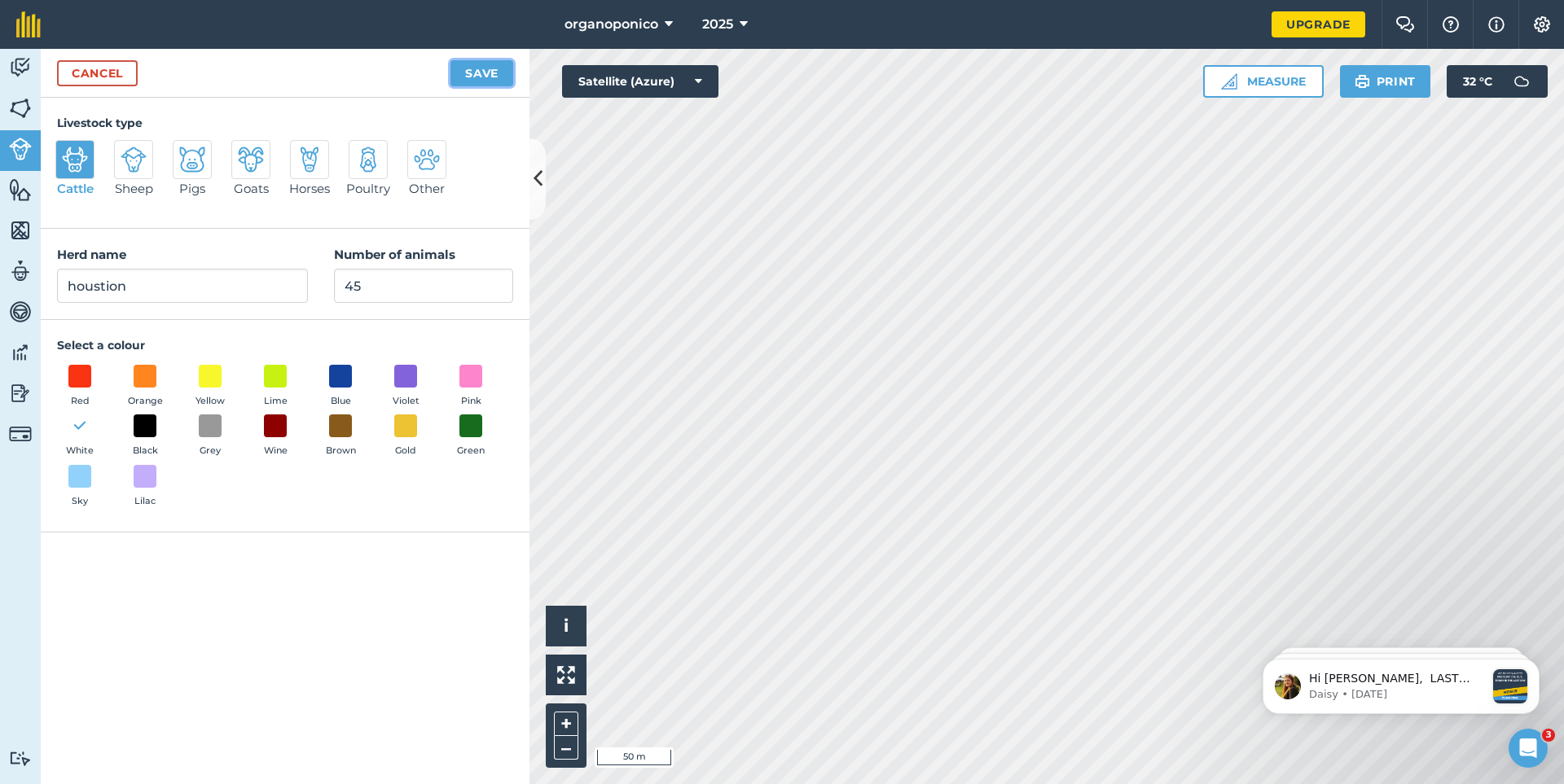
click at [481, 74] on button "Save" at bounding box center [481, 73] width 63 height 26
